Goal: Transaction & Acquisition: Purchase product/service

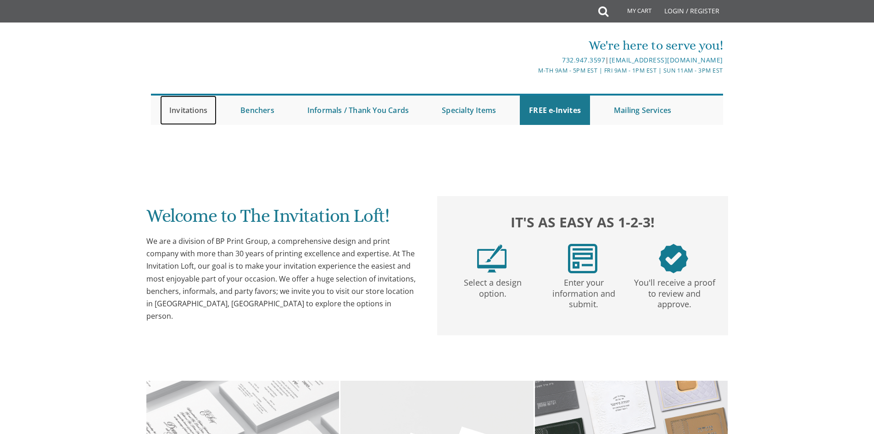
click at [177, 111] on link "Invitations" at bounding box center [188, 109] width 56 height 29
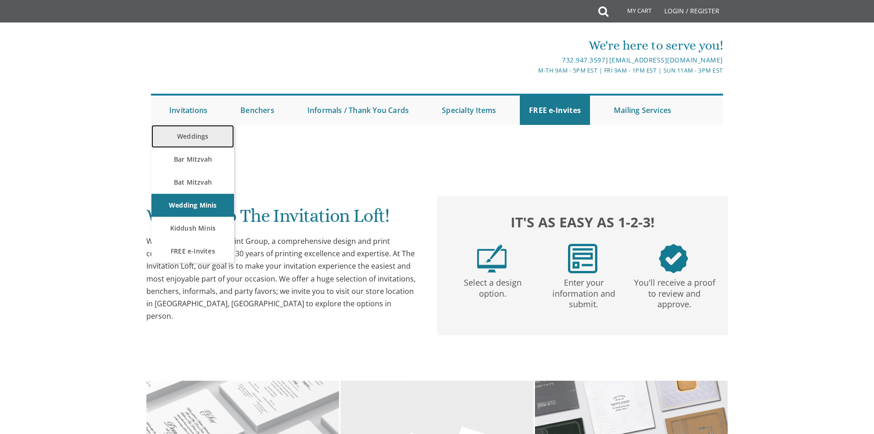
click at [198, 136] on link "Weddings" at bounding box center [192, 136] width 83 height 23
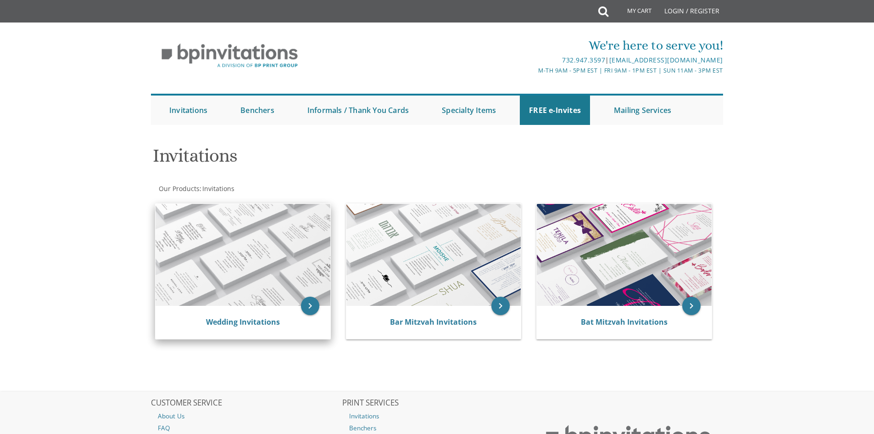
click at [282, 249] on img at bounding box center [243, 255] width 175 height 102
click at [315, 308] on icon "keyboard_arrow_right" at bounding box center [310, 306] width 18 height 18
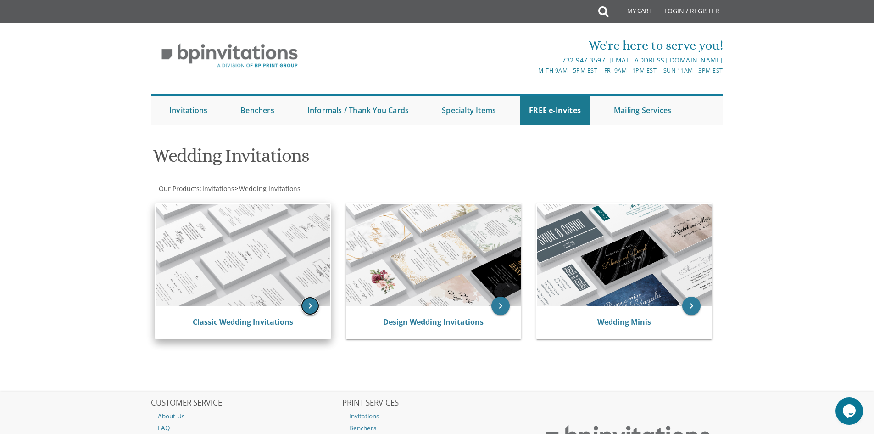
click at [310, 310] on icon "keyboard_arrow_right" at bounding box center [310, 306] width 18 height 18
click at [247, 326] on link "Classic Wedding Invitations" at bounding box center [243, 322] width 101 height 10
click at [313, 306] on icon "keyboard_arrow_right" at bounding box center [310, 306] width 18 height 18
click at [256, 325] on link "Classic Wedding Invitations" at bounding box center [243, 322] width 101 height 10
click at [241, 322] on link "Classic Wedding Invitations" at bounding box center [243, 322] width 101 height 10
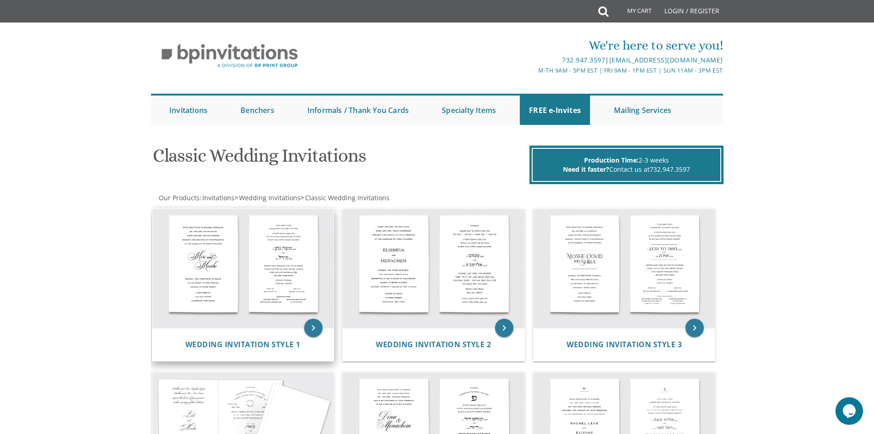
click at [209, 269] on img at bounding box center [243, 268] width 182 height 119
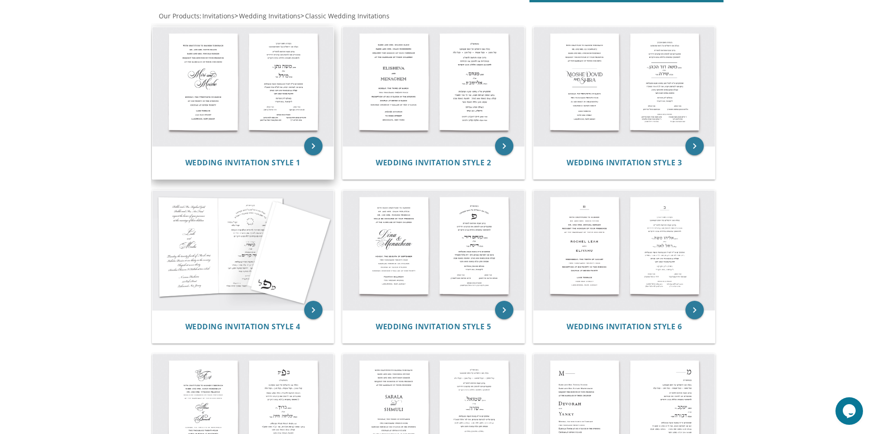
scroll to position [184, 0]
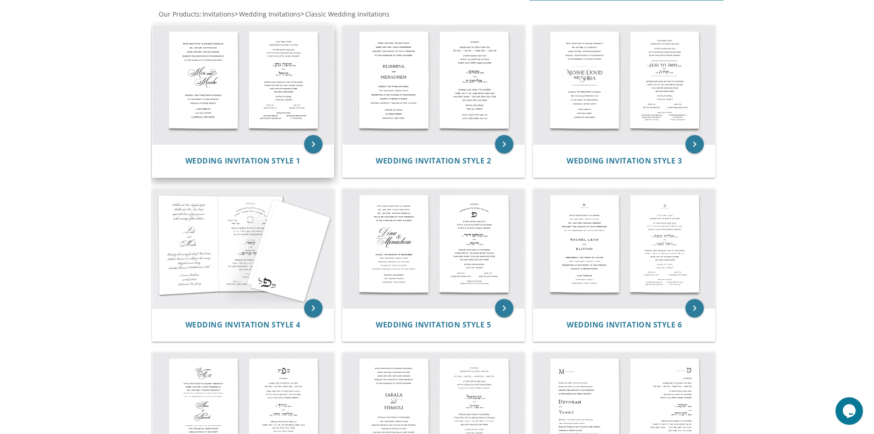
click at [232, 90] on img at bounding box center [243, 84] width 182 height 119
click at [253, 161] on span "Wedding Invitation Style 1" at bounding box center [242, 161] width 115 height 10
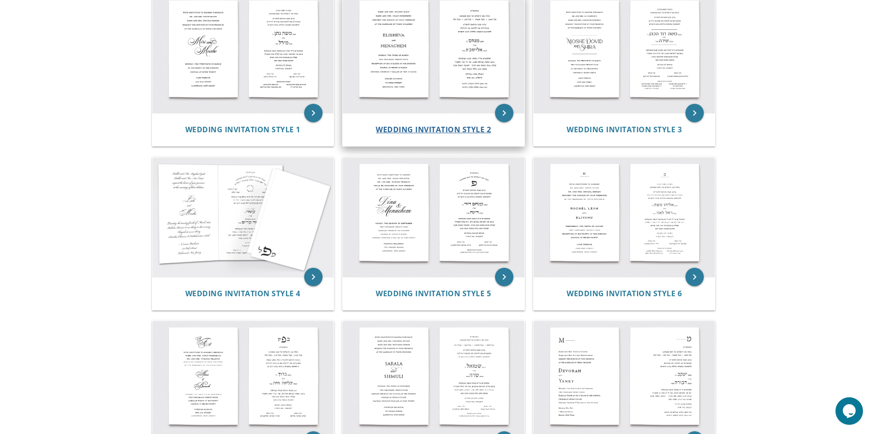
scroll to position [229, 0]
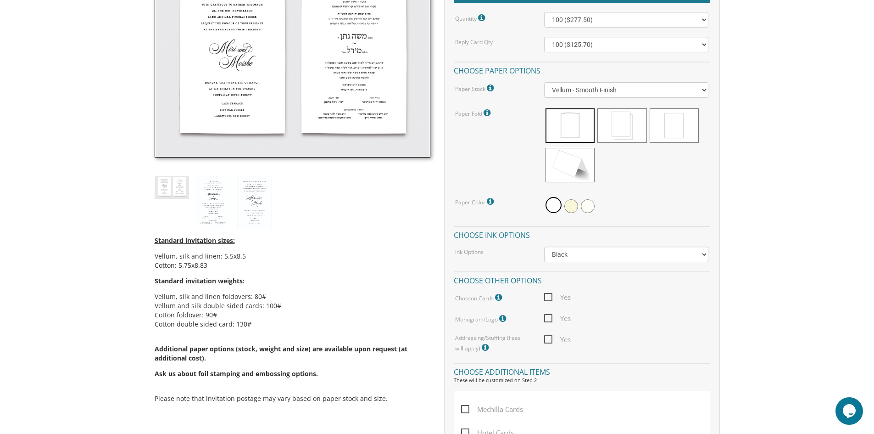
scroll to position [275, 0]
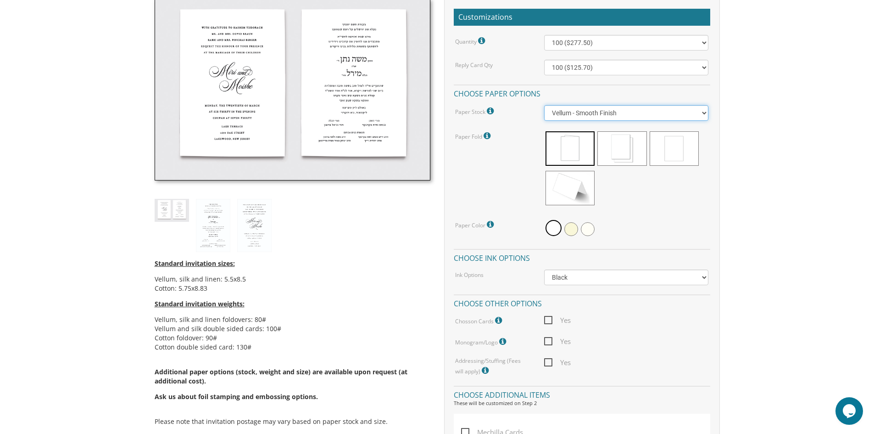
click at [592, 113] on select "Vellum - Smooth Finish Linen - Subtle Embossed Crosshatch Texture Silk - Soft, …" at bounding box center [626, 113] width 164 height 16
click at [592, 112] on select "Vellum - Smooth Finish Linen - Subtle Embossed Crosshatch Texture Silk - Soft, …" at bounding box center [626, 113] width 164 height 16
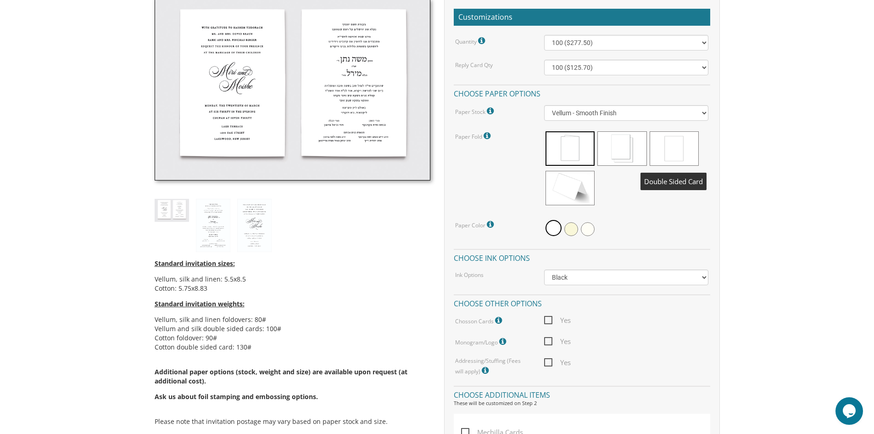
click at [666, 146] on span at bounding box center [674, 148] width 49 height 34
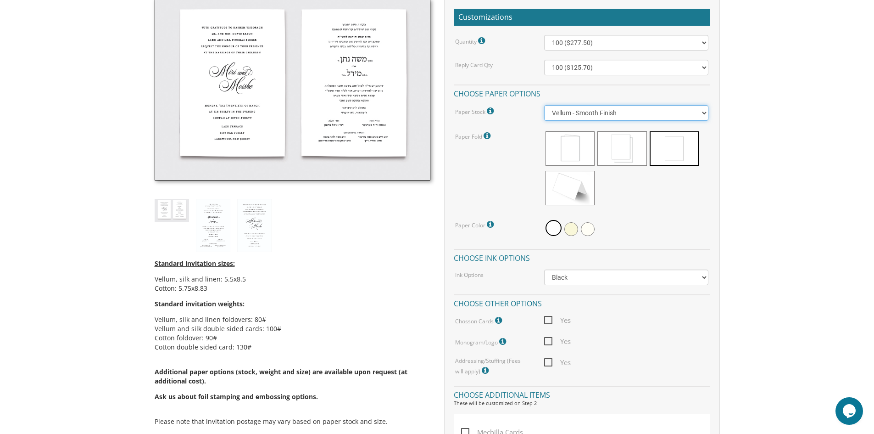
click at [668, 111] on select "Vellum - Smooth Finish Linen - Subtle Embossed Crosshatch Texture Silk - Soft, …" at bounding box center [626, 113] width 164 height 16
select select "Linen"
click at [544, 105] on select "Vellum - Smooth Finish Linen - Subtle Embossed Crosshatch Texture Silk - Soft, …" at bounding box center [626, 113] width 164 height 16
drag, startPoint x: 556, startPoint y: 227, endPoint x: 571, endPoint y: 228, distance: 14.7
click at [571, 228] on div at bounding box center [626, 228] width 164 height 21
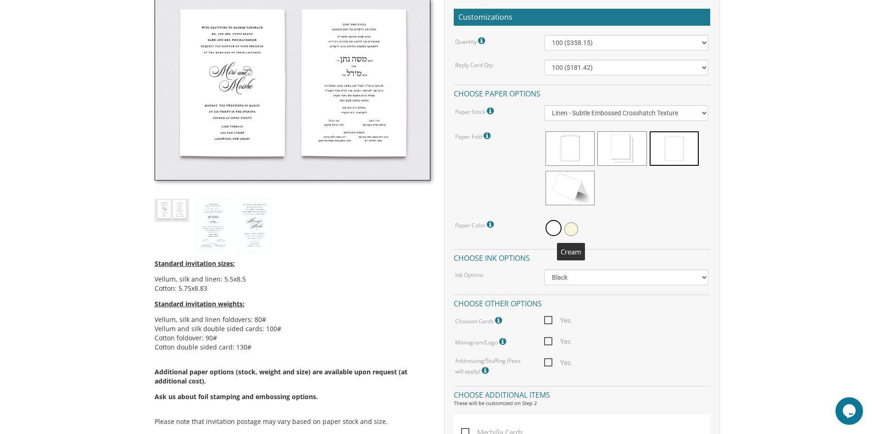
click at [571, 227] on span at bounding box center [572, 229] width 14 height 14
click at [654, 45] on select "100 ($358.15) 200 ($372.55) 300 ($547.25) 400 ($561.65) 500 ($736.40) 600 ($750…" at bounding box center [626, 43] width 164 height 16
select select "1000"
click at [544, 35] on select "100 ($358.15) 200 ($372.55) 300 ($547.25) 400 ($561.65) 500 ($736.40) 600 ($750…" at bounding box center [626, 43] width 164 height 16
click at [351, 243] on div "Standard invitation sizes: Vellum, silk and linen: 5.5x8.5 Cotton: 5.75x8.83 St…" at bounding box center [293, 220] width 290 height 443
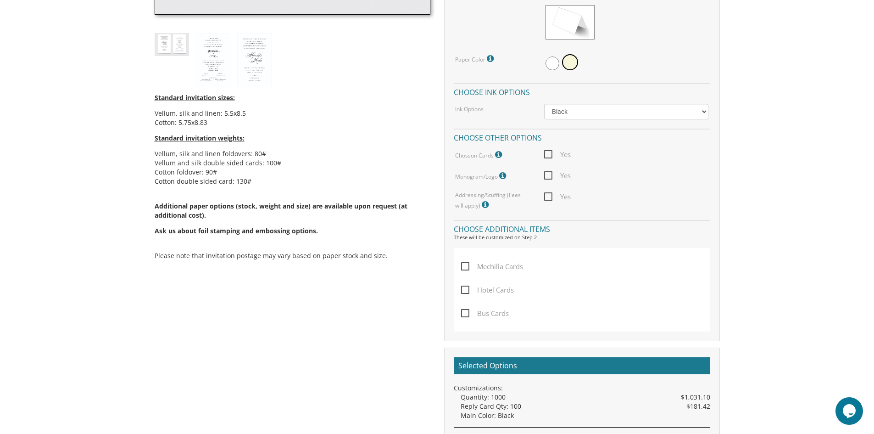
scroll to position [459, 0]
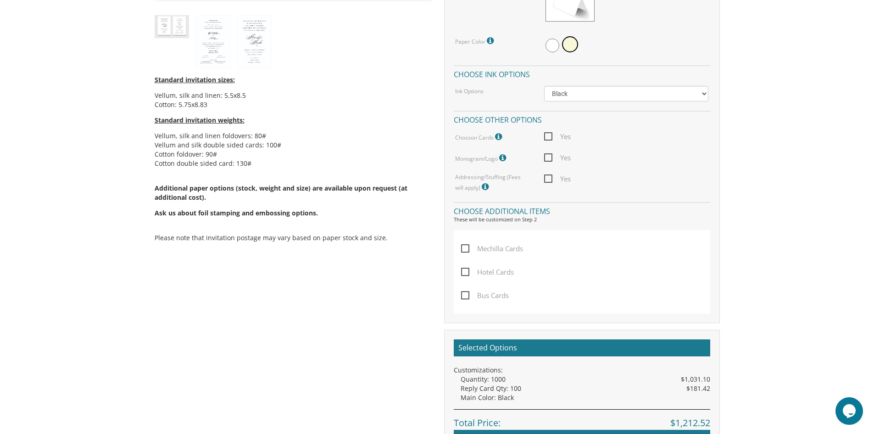
click at [552, 180] on span "Yes" at bounding box center [557, 178] width 27 height 11
click at [550, 180] on input "Yes" at bounding box center [547, 178] width 6 height 6
checkbox input "true"
click at [548, 155] on span "Yes" at bounding box center [557, 157] width 27 height 11
click at [548, 155] on input "Yes" at bounding box center [547, 157] width 6 height 6
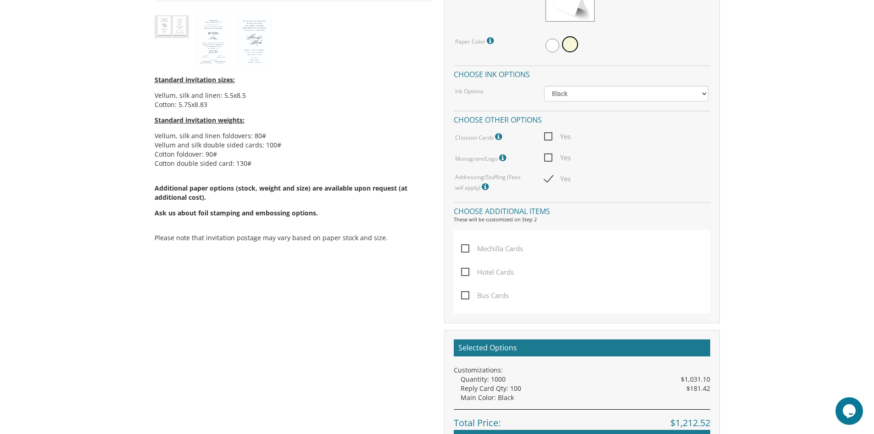
checkbox input "true"
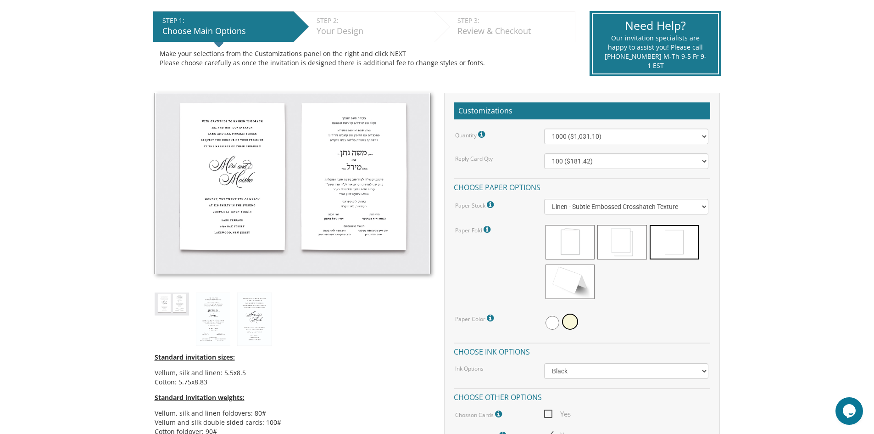
scroll to position [184, 0]
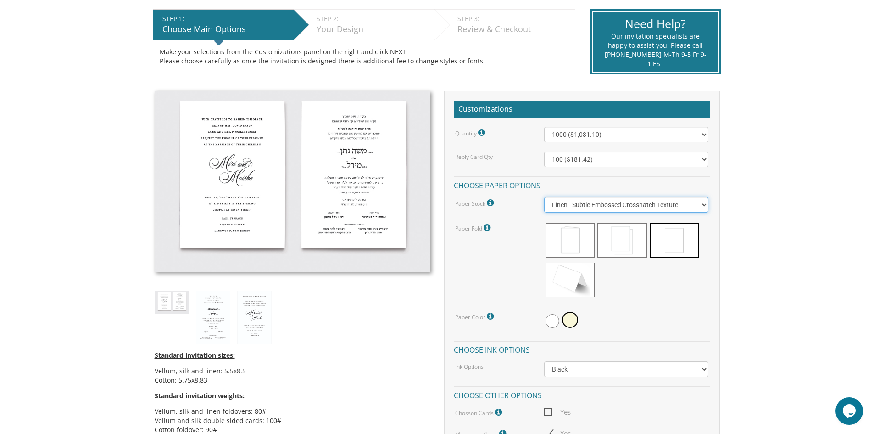
click at [591, 207] on select "Vellum - Smooth Finish Linen - Subtle Embossed Crosshatch Texture Silk - Soft, …" at bounding box center [626, 205] width 164 height 16
select select "Cotton"
click at [544, 197] on select "Vellum - Smooth Finish Linen - Subtle Embossed Crosshatch Texture Silk - Soft, …" at bounding box center [626, 205] width 164 height 16
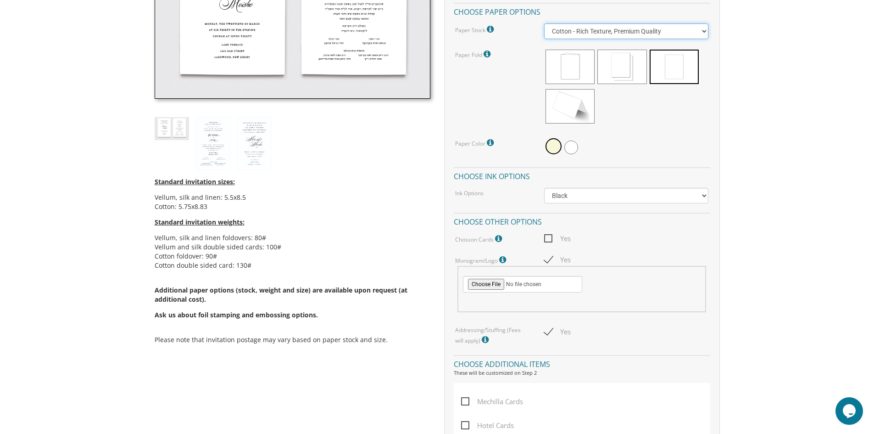
scroll to position [367, 0]
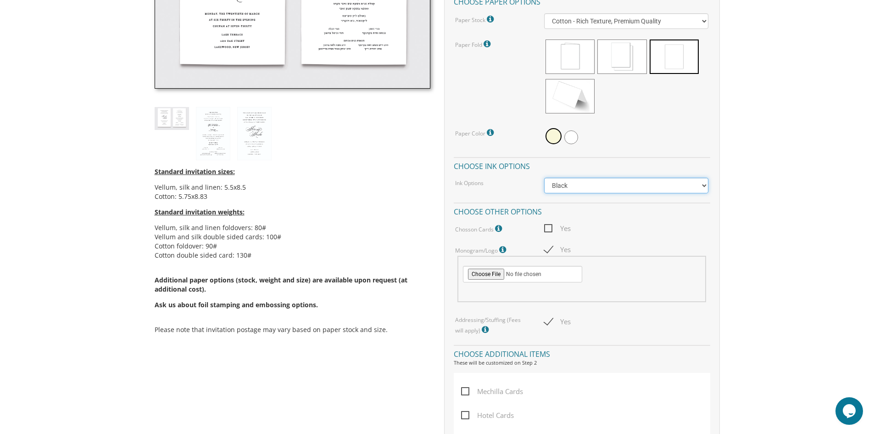
click at [591, 186] on select "Black Colored Ink ($65.00) Black + One Color ($211.00) Two Colors ($265.00)" at bounding box center [626, 186] width 164 height 16
select select "Black + One Color"
click at [544, 178] on select "Black Colored Ink ($65.00) Black + One Color ($211.00) Two Colors ($265.00)" at bounding box center [626, 186] width 164 height 16
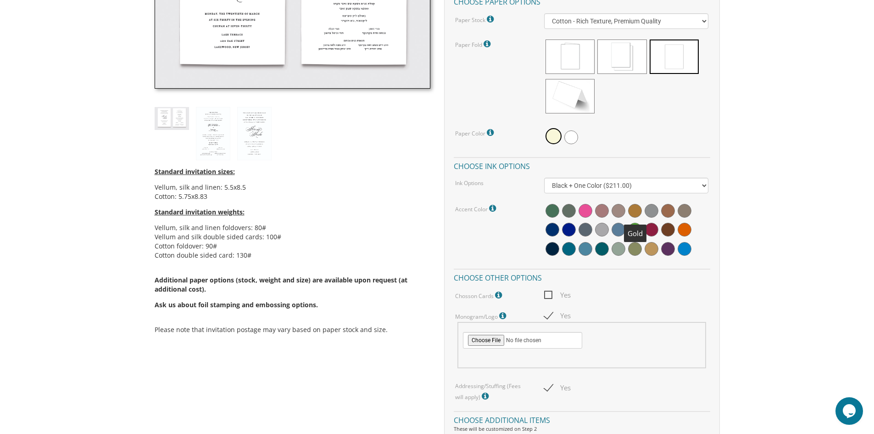
click at [635, 208] on span at bounding box center [635, 211] width 14 height 14
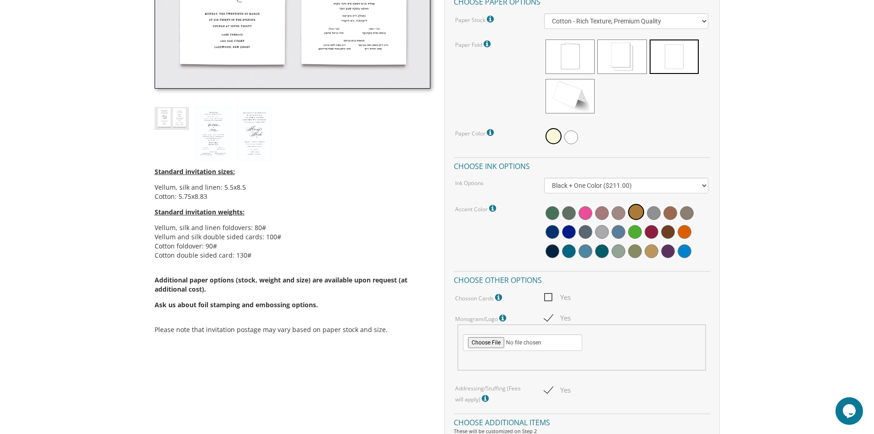
drag, startPoint x: 171, startPoint y: 305, endPoint x: 341, endPoint y: 324, distance: 170.9
click at [341, 325] on div "Standard invitation sizes: Vellum, silk and linen: 5.5x8.5 Cotton: 5.75x8.83 St…" at bounding box center [293, 251] width 276 height 183
click at [341, 322] on div "Standard invitation sizes: Vellum, silk and linen: 5.5x8.5 Cotton: 5.75x8.83 St…" at bounding box center [293, 251] width 276 height 183
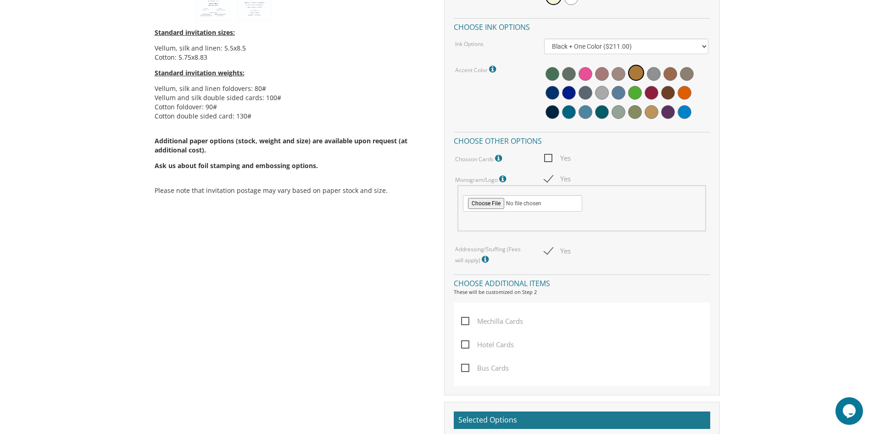
scroll to position [505, 0]
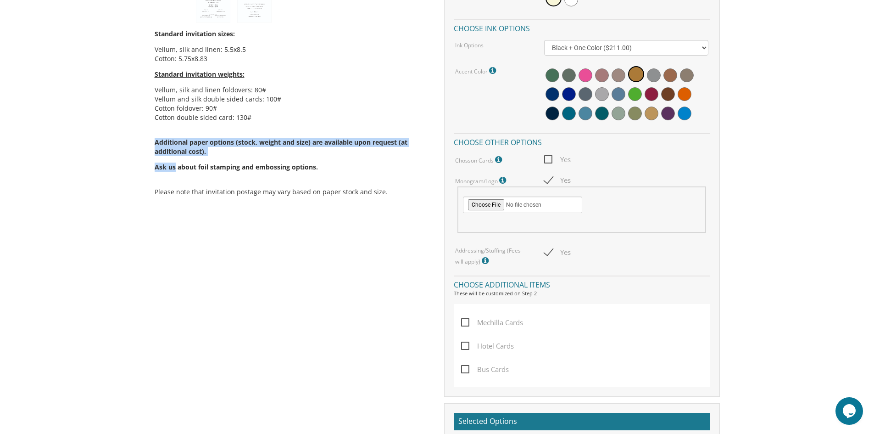
drag, startPoint x: 175, startPoint y: 169, endPoint x: 347, endPoint y: 178, distance: 172.3
click at [347, 178] on div "Standard invitation sizes: Vellum, silk and linen: 5.5x8.5 Cotton: 5.75x8.83 St…" at bounding box center [293, 113] width 276 height 183
click at [327, 169] on p "Ask us about foil stamping and embossing options." at bounding box center [293, 166] width 276 height 9
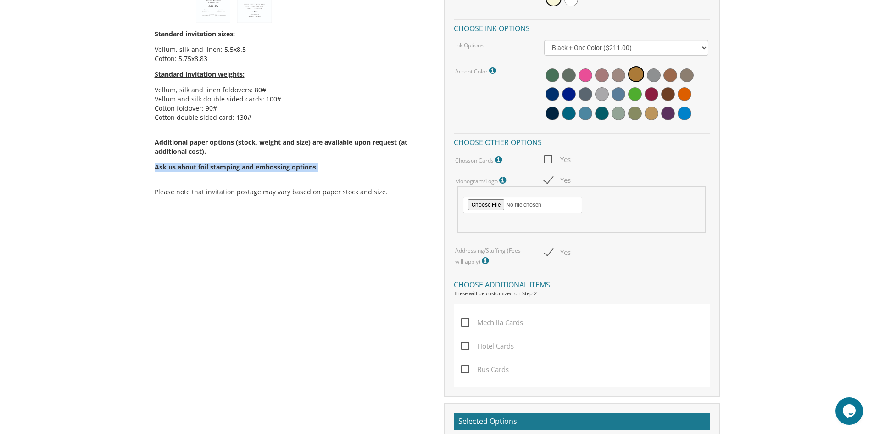
drag, startPoint x: 322, startPoint y: 169, endPoint x: 148, endPoint y: 159, distance: 174.3
click at [168, 160] on div "Standard invitation sizes: Vellum, silk and linen: 5.5x8.5 Cotton: 5.75x8.83 St…" at bounding box center [293, 113] width 276 height 183
click at [166, 166] on span "Ask us about foil stamping and embossing options." at bounding box center [236, 166] width 163 height 9
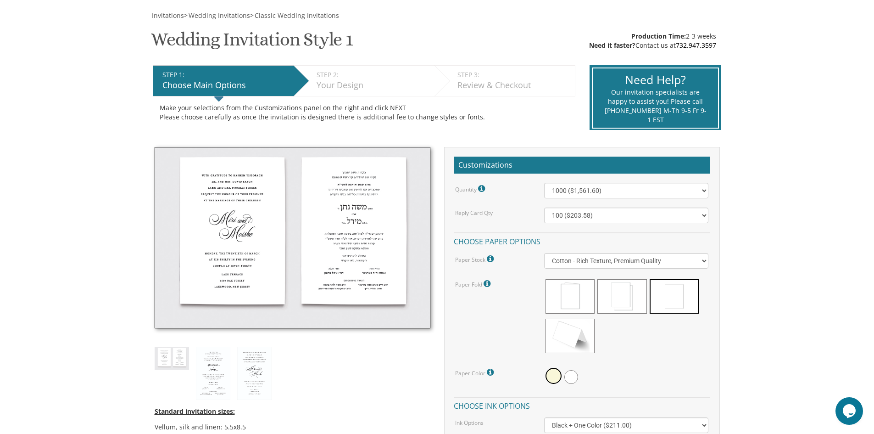
scroll to position [0, 0]
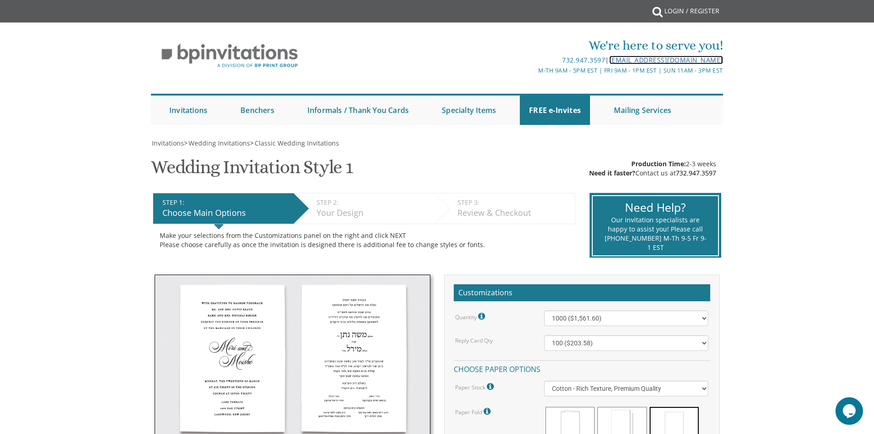
click at [643, 61] on link "[EMAIL_ADDRESS][DOMAIN_NAME]" at bounding box center [667, 60] width 114 height 9
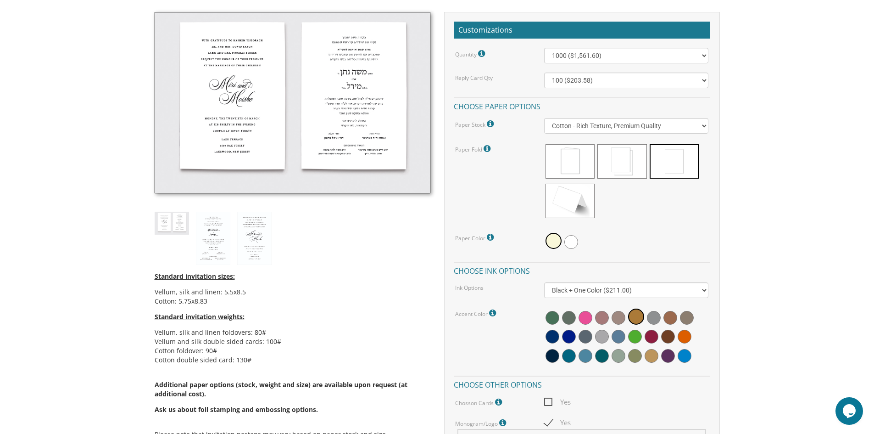
scroll to position [275, 0]
